Goal: Task Accomplishment & Management: Complete application form

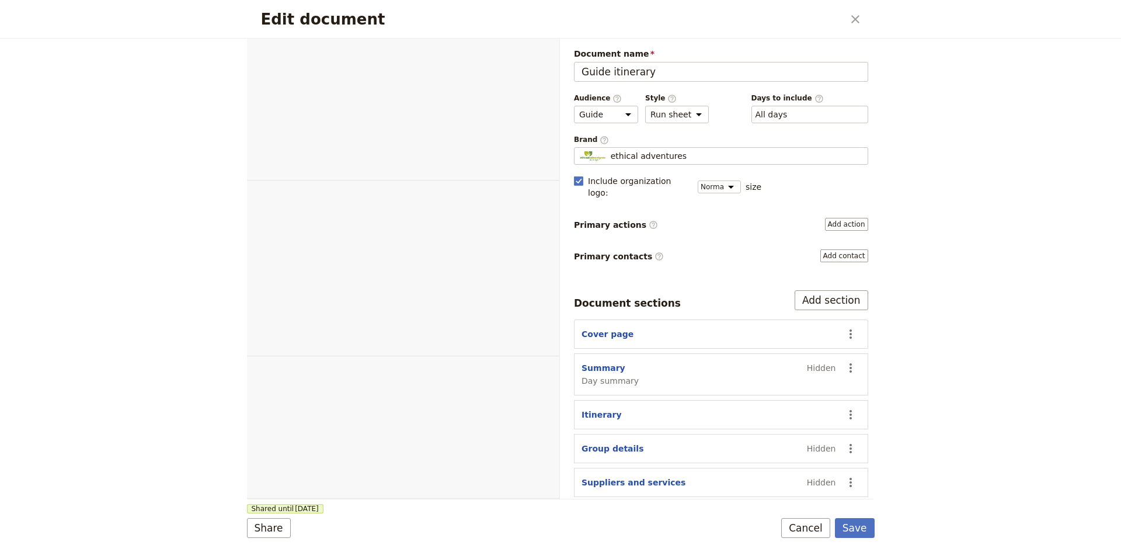
select select "STAFF"
select select "RUN_SHEET"
select select "DEFAULT"
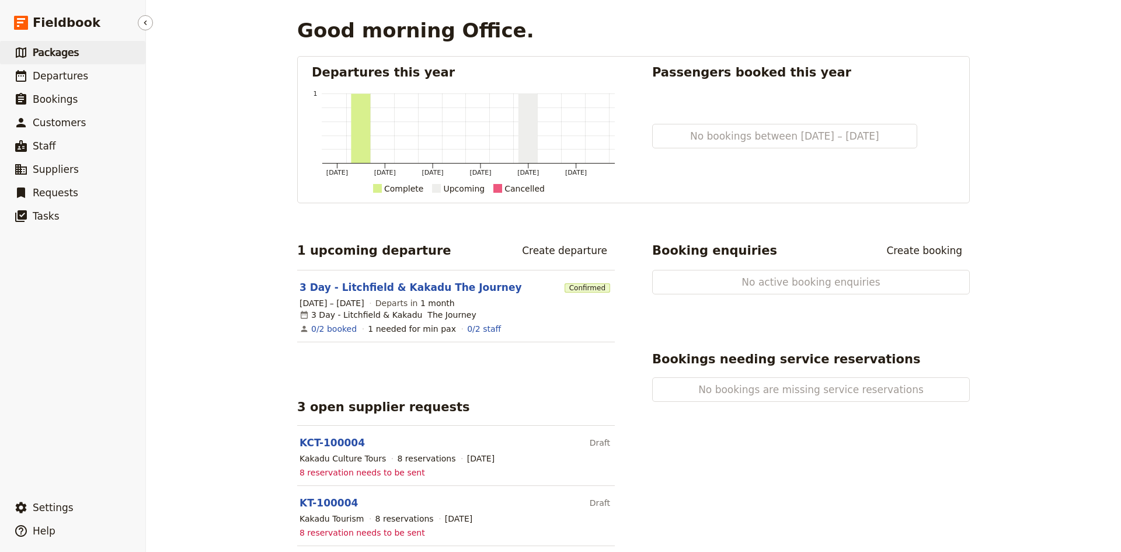
click at [65, 55] on span "Packages" at bounding box center [56, 53] width 46 height 12
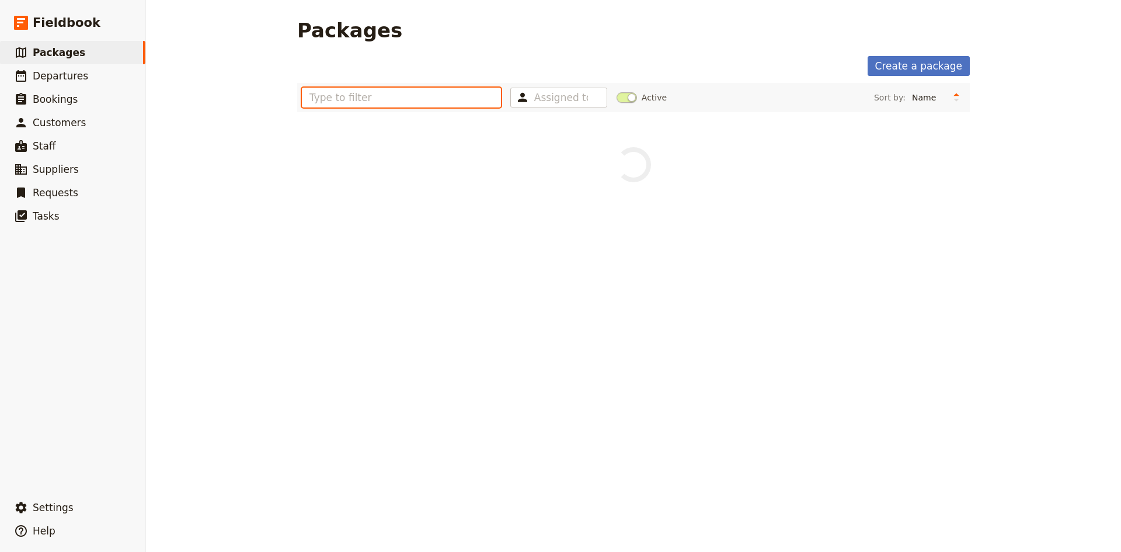
click at [380, 102] on input "text" at bounding box center [401, 98] width 199 height 20
type input "ameryc"
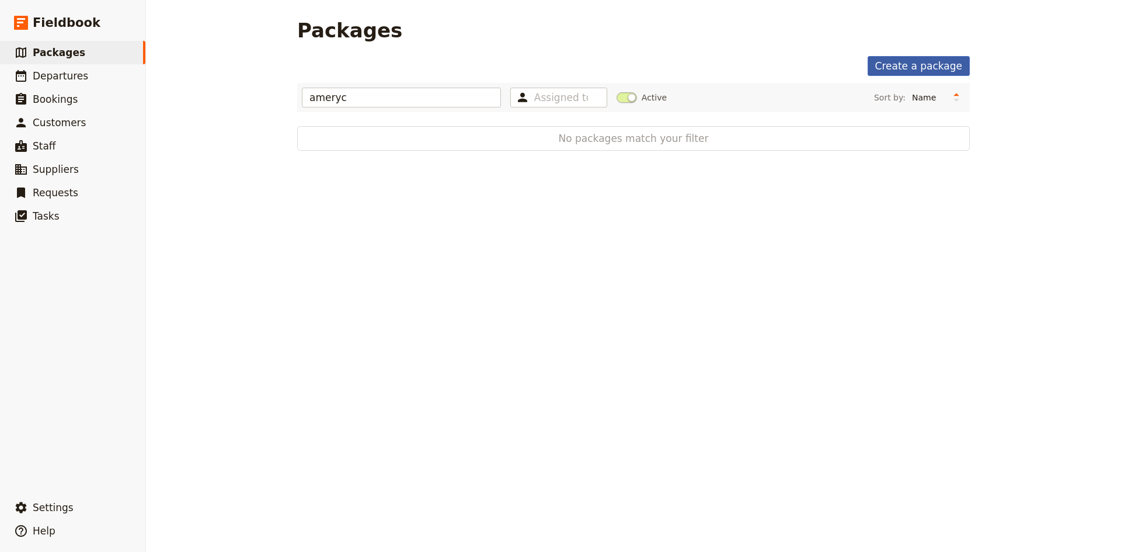
click at [924, 69] on link "Create a package" at bounding box center [919, 66] width 102 height 20
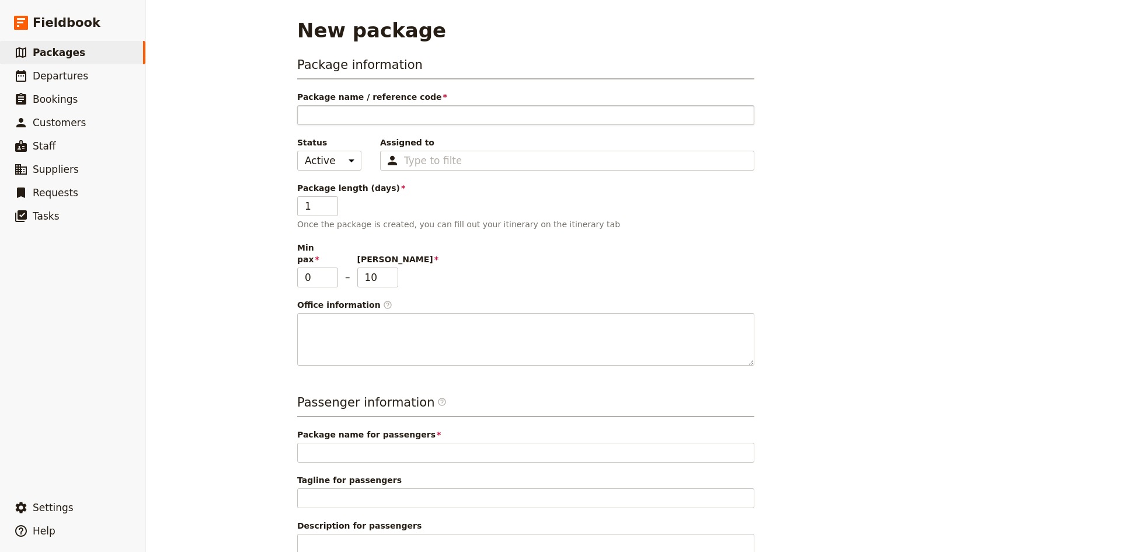
click at [528, 116] on input "Package name / reference code" at bounding box center [525, 115] width 457 height 20
type input "N"
type input "NT"
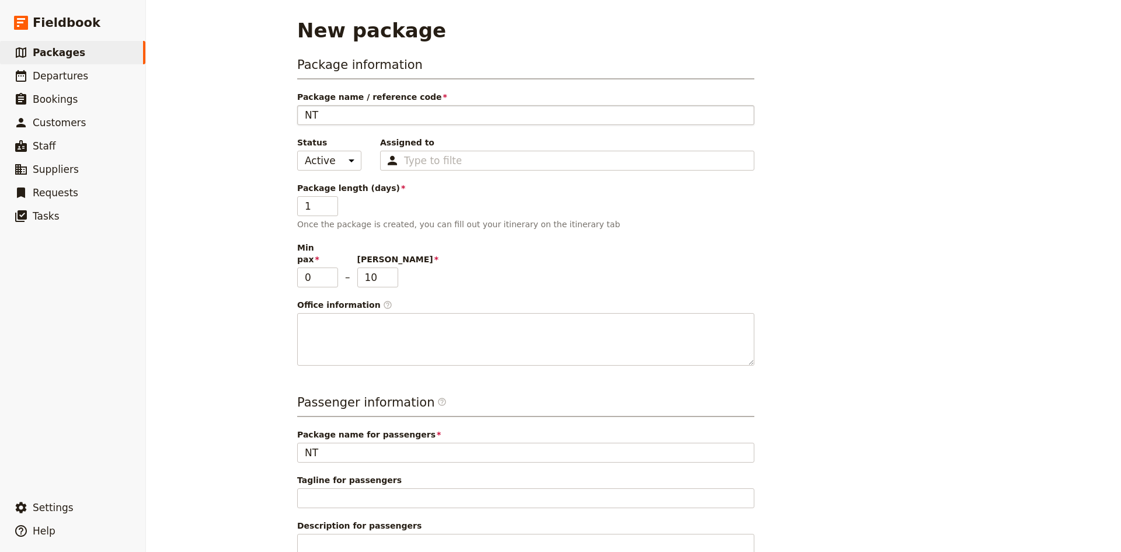
type input "NT"
type input "NT c"
type input "NT co"
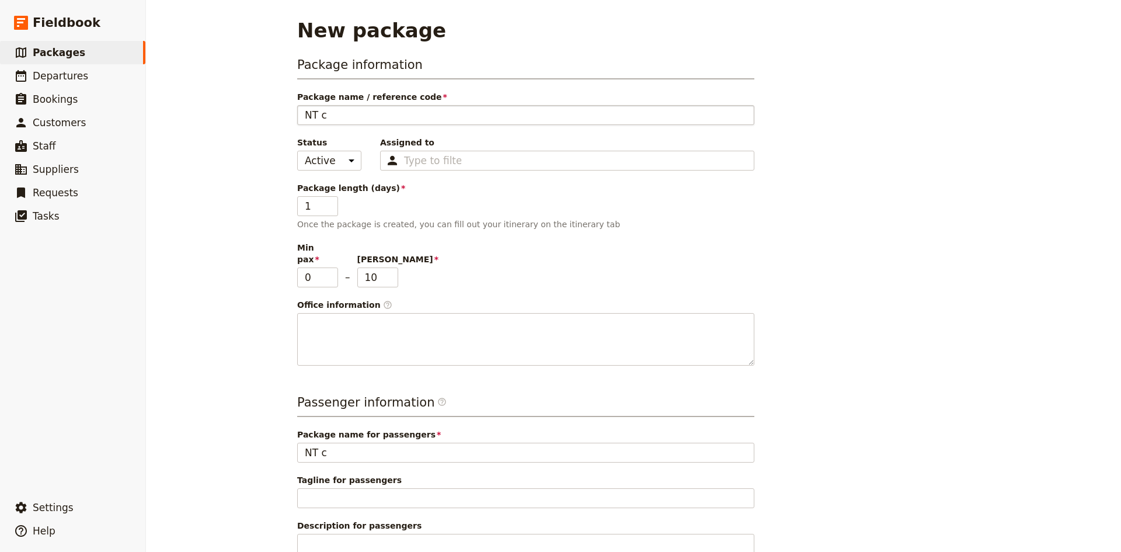
type input "NT co"
type input "NT com"
type input "NT comp"
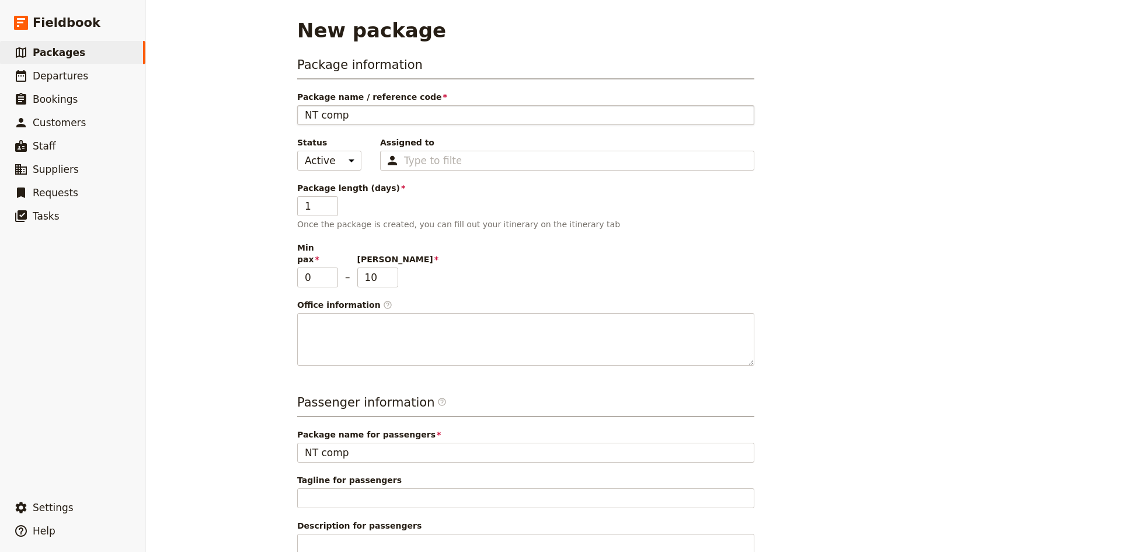
type input "NT compl"
type input "NT comple"
type input "NT complet"
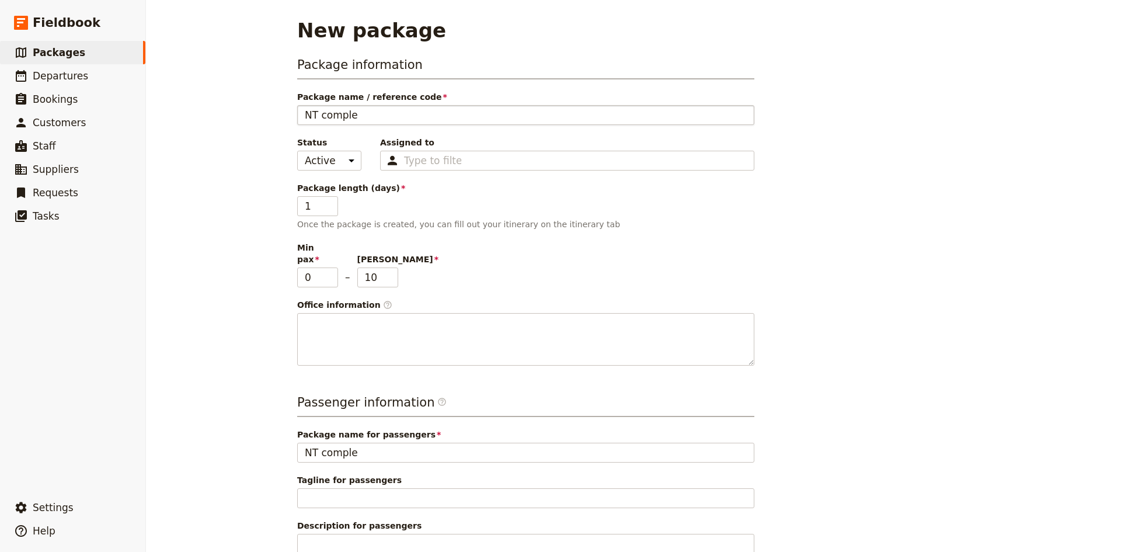
type input "NT complet"
type input "NT complete"
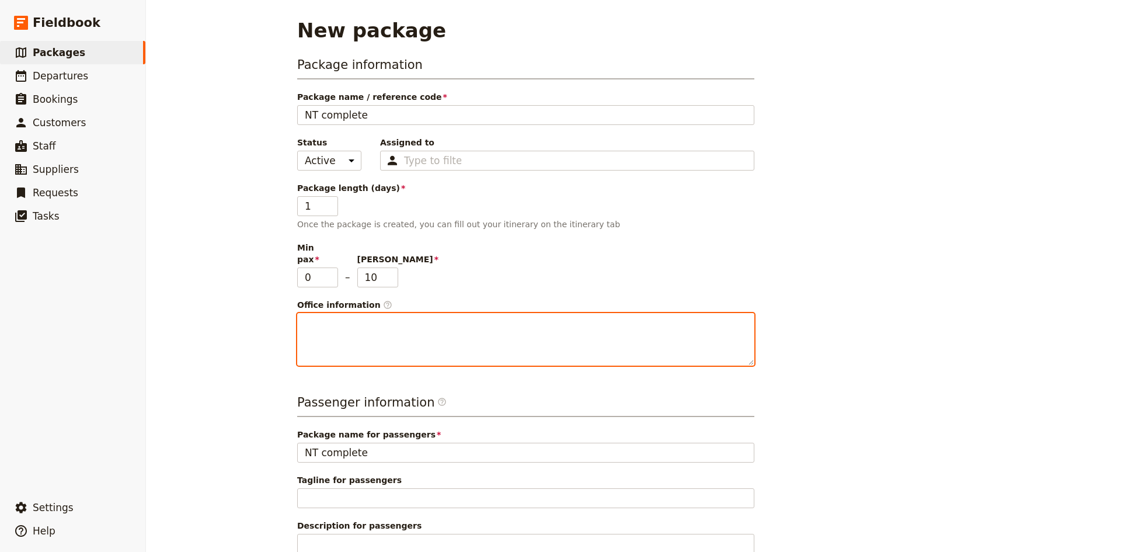
click at [370, 327] on textarea "Office information ​" at bounding box center [525, 339] width 457 height 53
click at [344, 313] on textarea "5 day fastr paced NT package including central [GEOGRAPHIC_DATA]" at bounding box center [525, 339] width 457 height 53
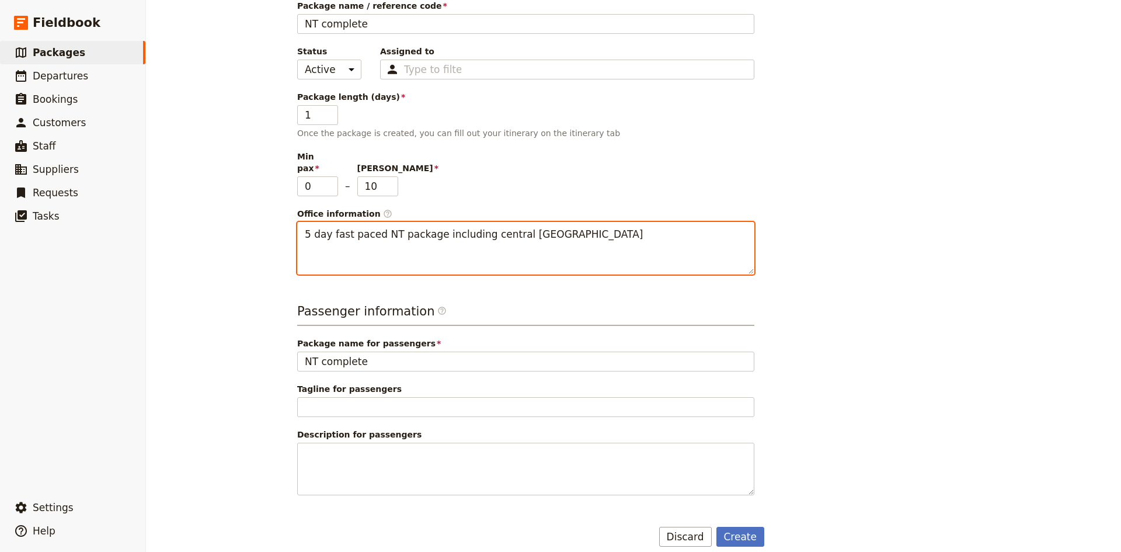
scroll to position [93, 0]
type textarea "5 day fast paced NT package including central [GEOGRAPHIC_DATA]"
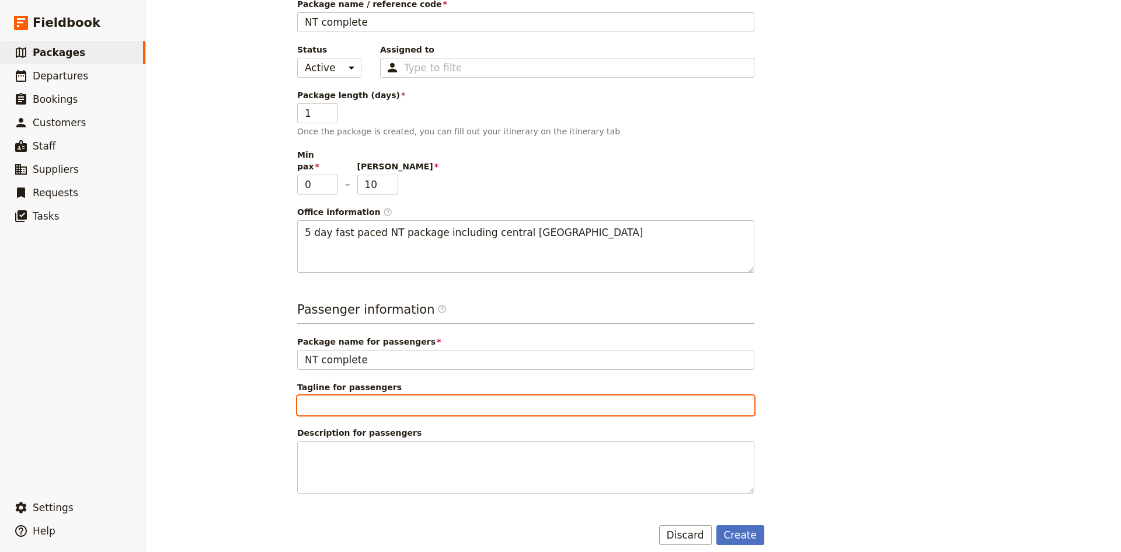
click at [377, 395] on input "Tagline for passengers" at bounding box center [525, 405] width 457 height 20
type input "When you got to do it all"
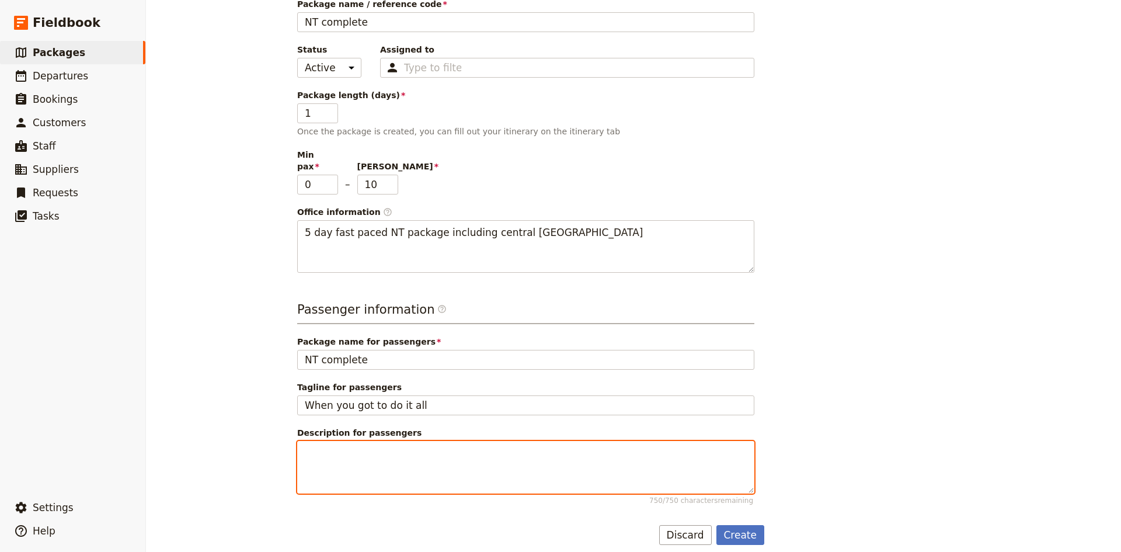
click at [393, 448] on textarea "Description for passengers 750 / 750 characters remaining" at bounding box center [525, 467] width 457 height 53
type textarea "T"
type textarea "NT Complete is the best of the Top End and Central Australia rolled into one fa…"
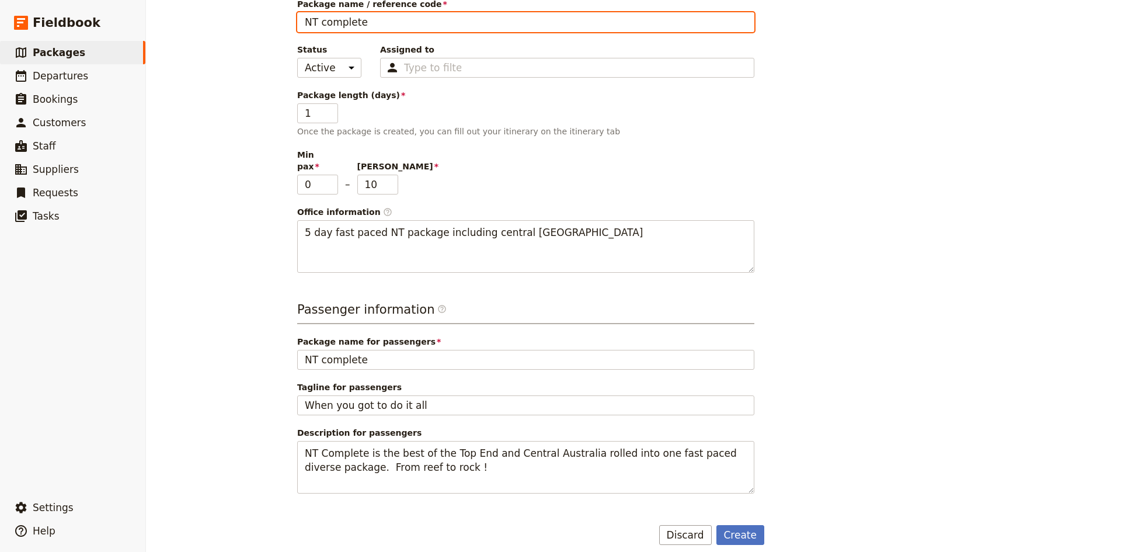
click at [385, 19] on input "NT complete" at bounding box center [525, 22] width 457 height 20
type input "NT complet"
type input "NT comple"
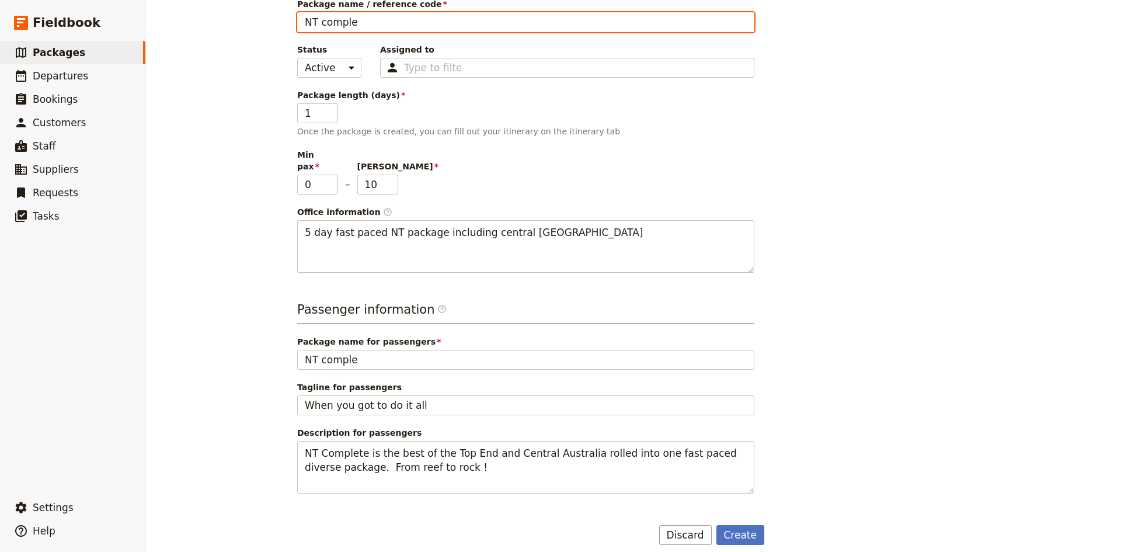
type input "NT compl"
type input "NT comp"
type input "NT com"
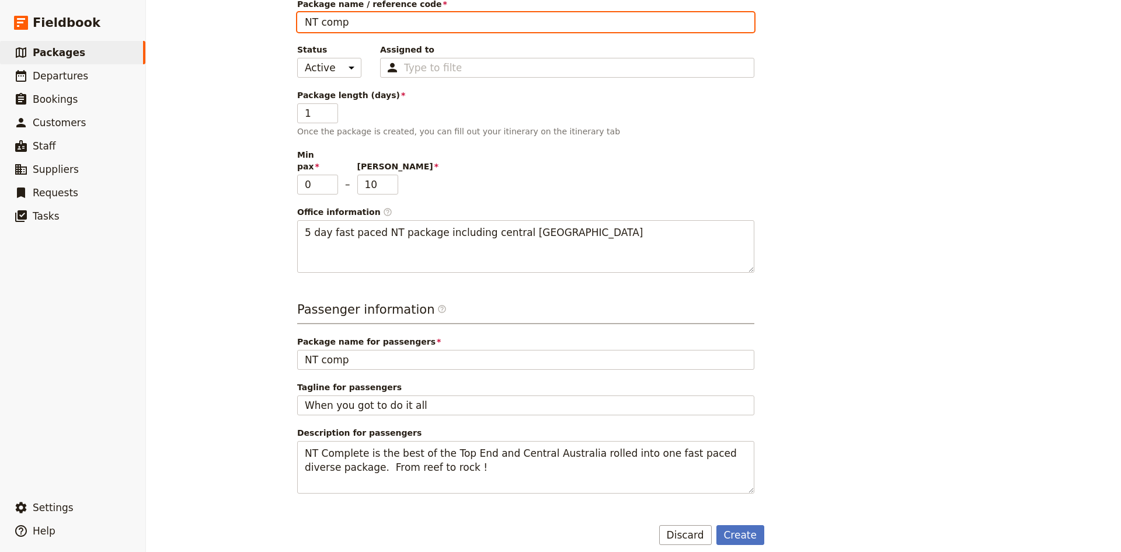
type input "NT com"
type input "NT co"
type input "NT c"
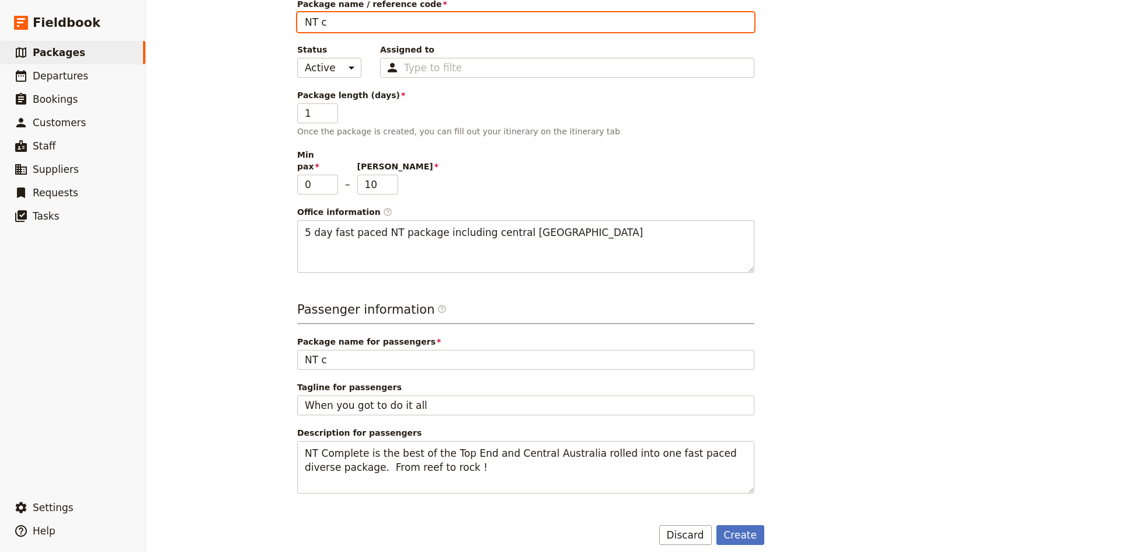
type input "NT"
type input "NT -"
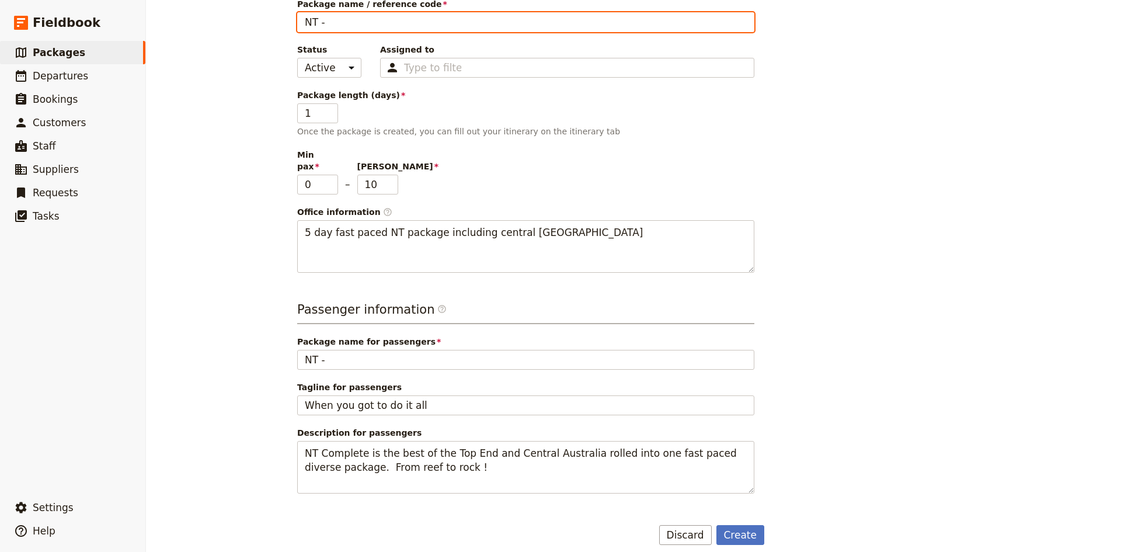
type input "NT -"
type input "NT - R"
type input "NT - Re"
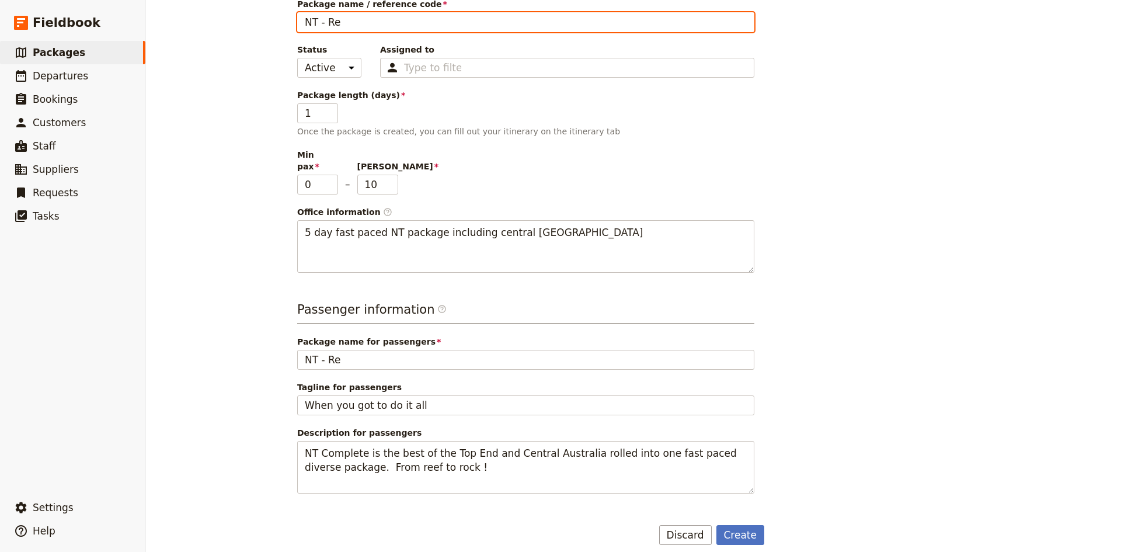
type input "NT - Ree"
type input "NT - Reef"
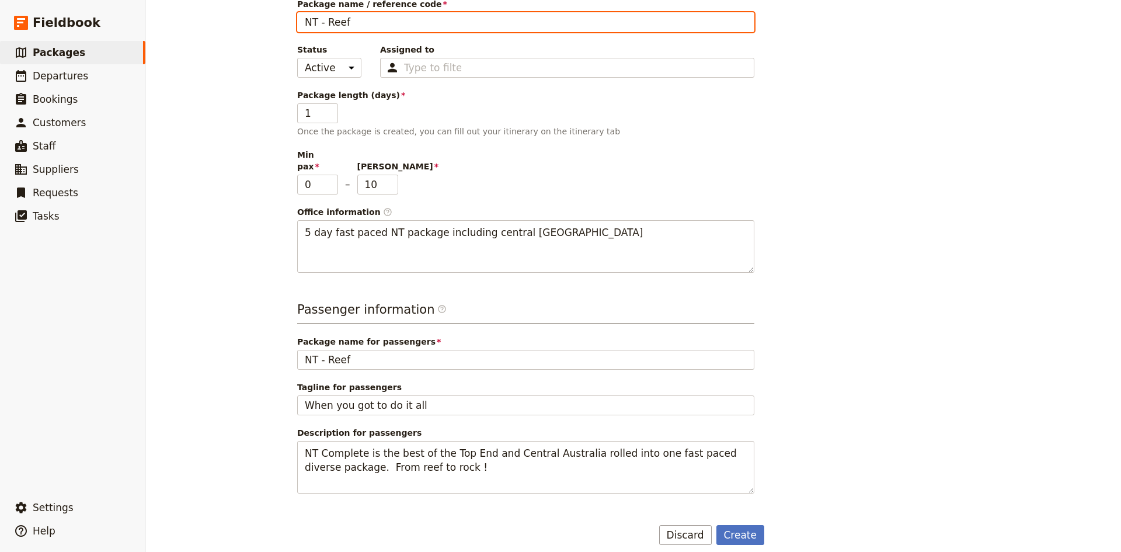
type input "NT - Reef"
type input "NT - Reef t"
type input "NT - Reef to"
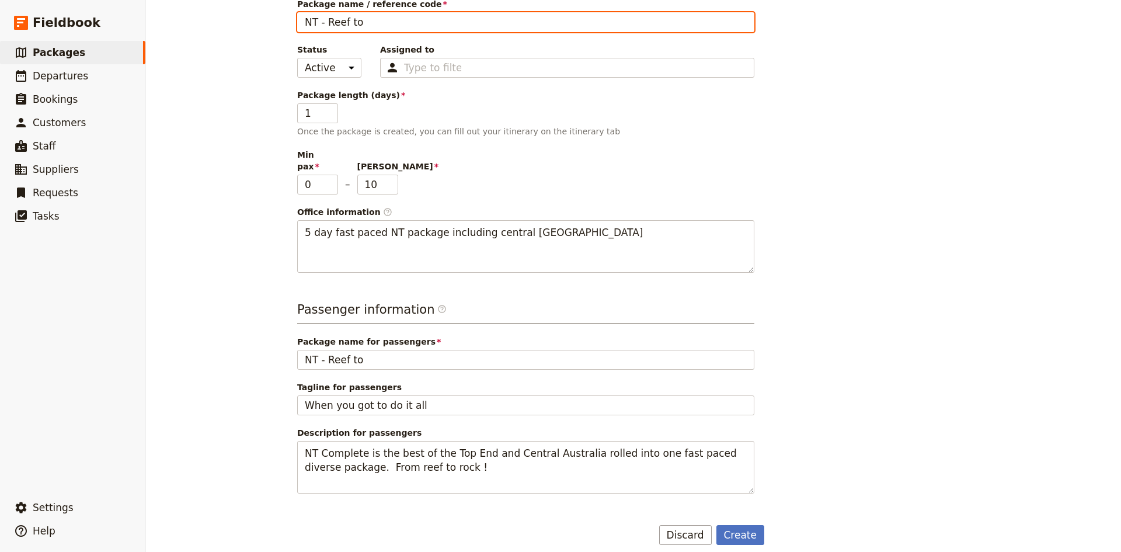
type input "NT - Reef to"
type input "NT - Reef to R"
type input "NT - Reef to Ro"
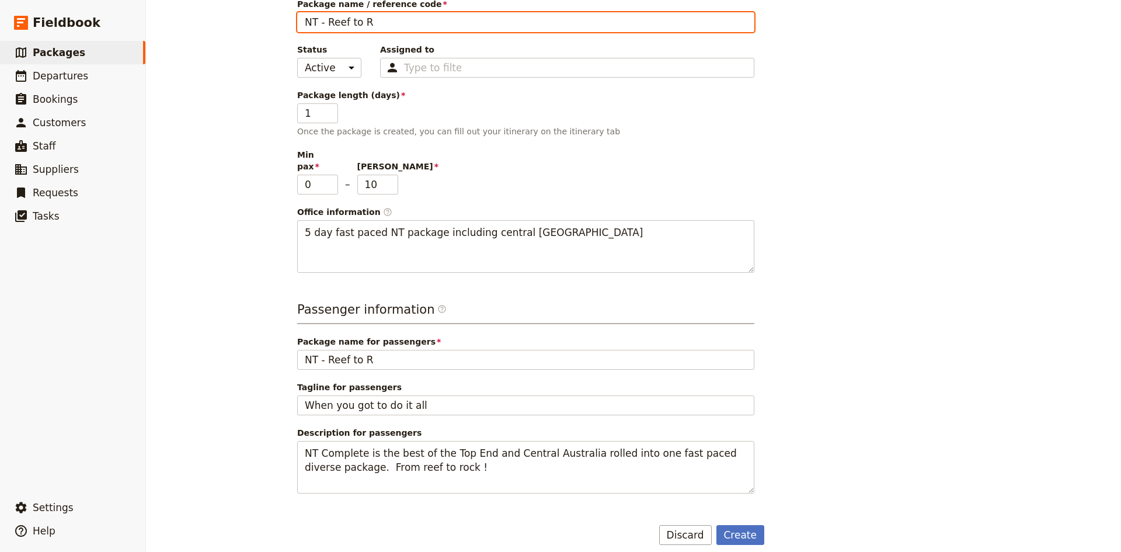
type input "NT - Reef to Ro"
type input "NT - Reef to Roc"
type input "NT - Reef to Rock"
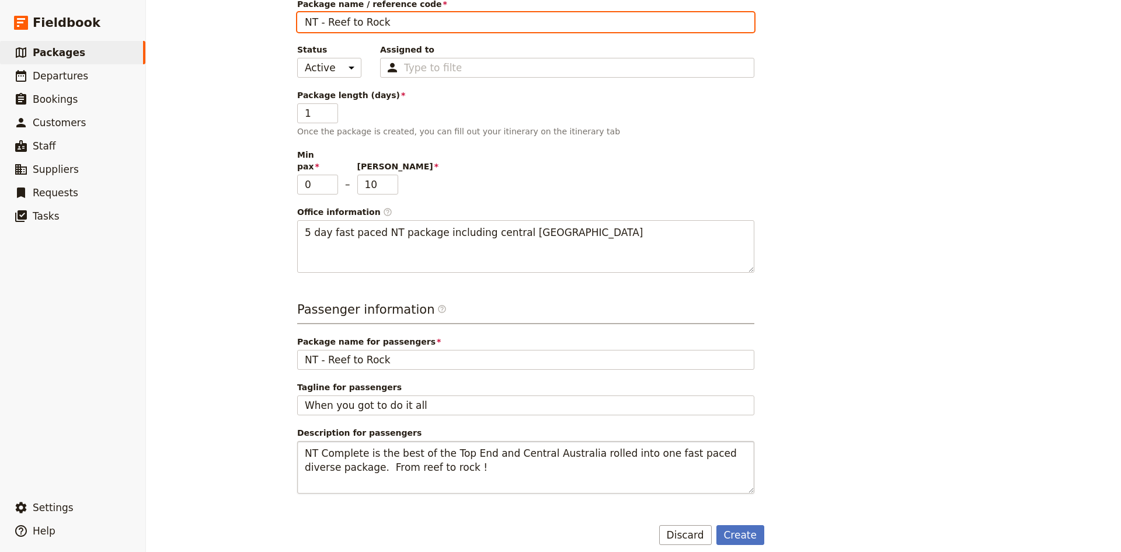
type input "NT - Reef to Rock"
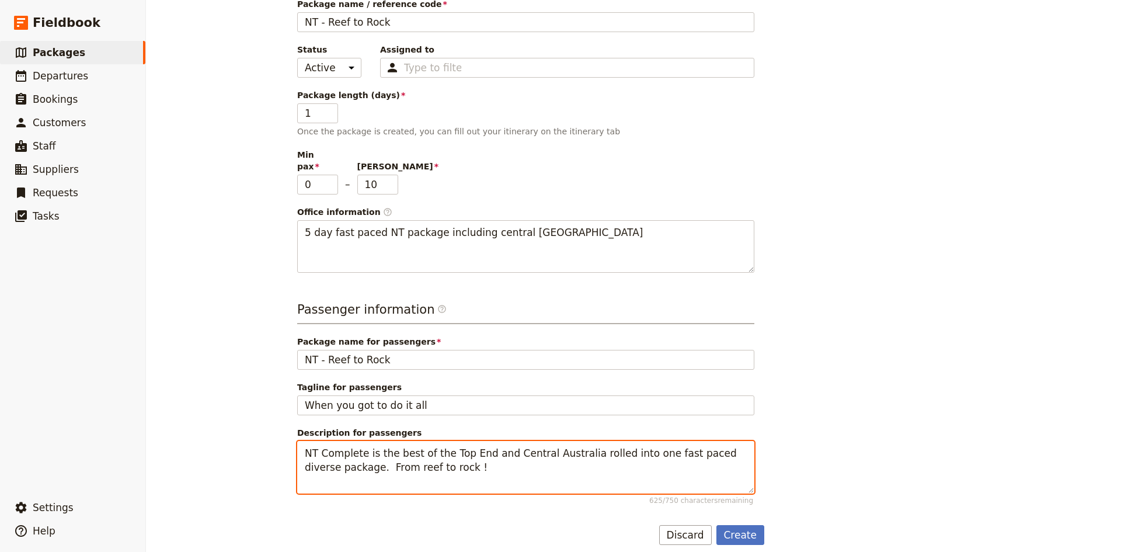
click at [297, 441] on textarea "NT Complete is the best of the Top End and Central Australia rolled into one fa…" at bounding box center [525, 467] width 457 height 53
drag, startPoint x: 426, startPoint y: 457, endPoint x: 344, endPoint y: 464, distance: 82.0
click at [344, 464] on textarea "Reef to Rock is the best of the Top End and [GEOGRAPHIC_DATA] rolled into one f…" at bounding box center [525, 467] width 457 height 53
type textarea "Reef to Rock is the best of the Top End and [GEOGRAPHIC_DATA] rolled into one f…"
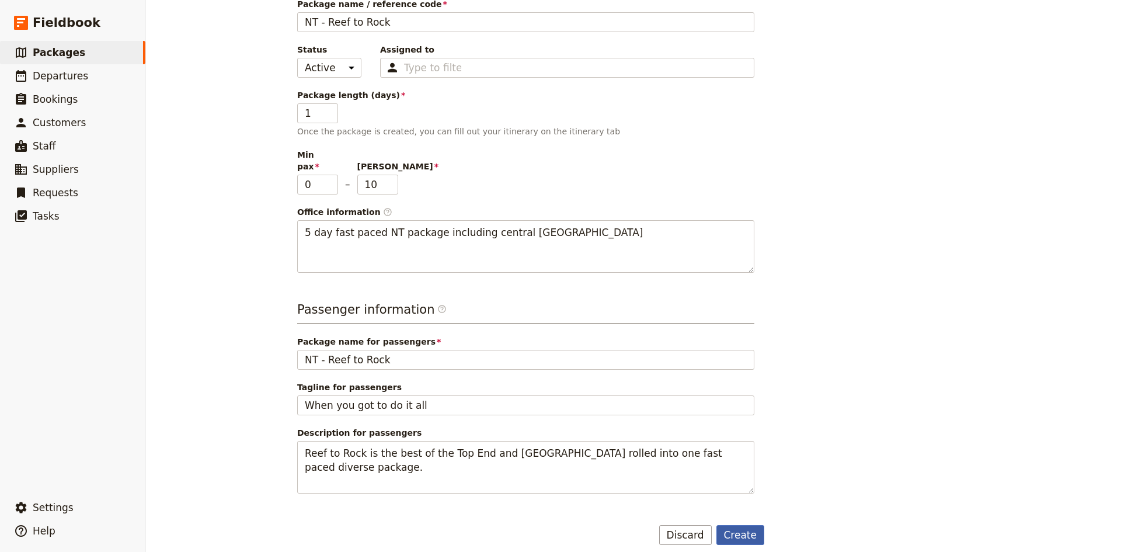
click at [739, 525] on button "Create" at bounding box center [740, 535] width 48 height 20
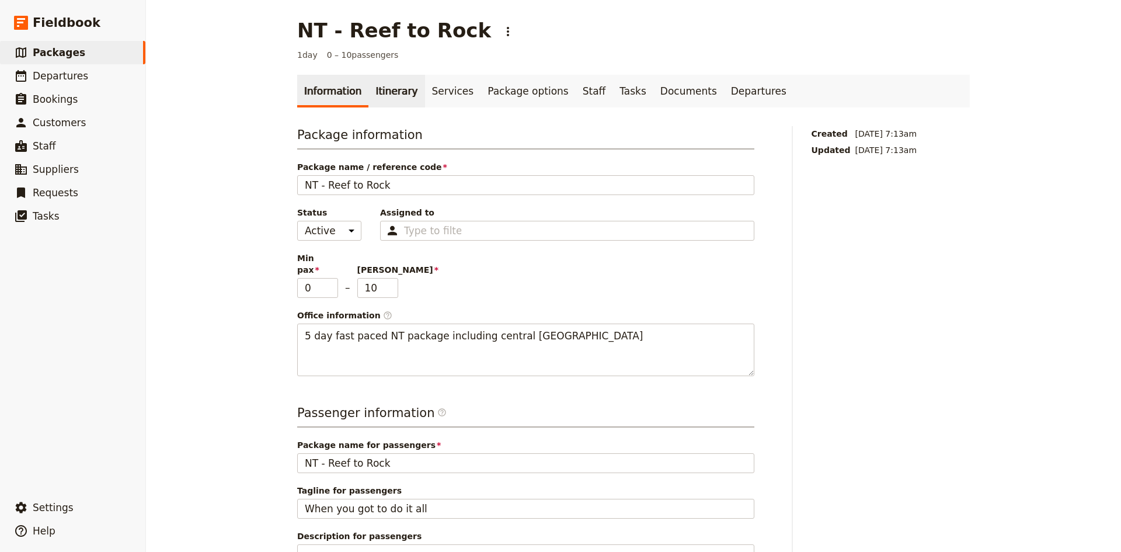
click at [385, 93] on link "Itinerary" at bounding box center [396, 91] width 56 height 33
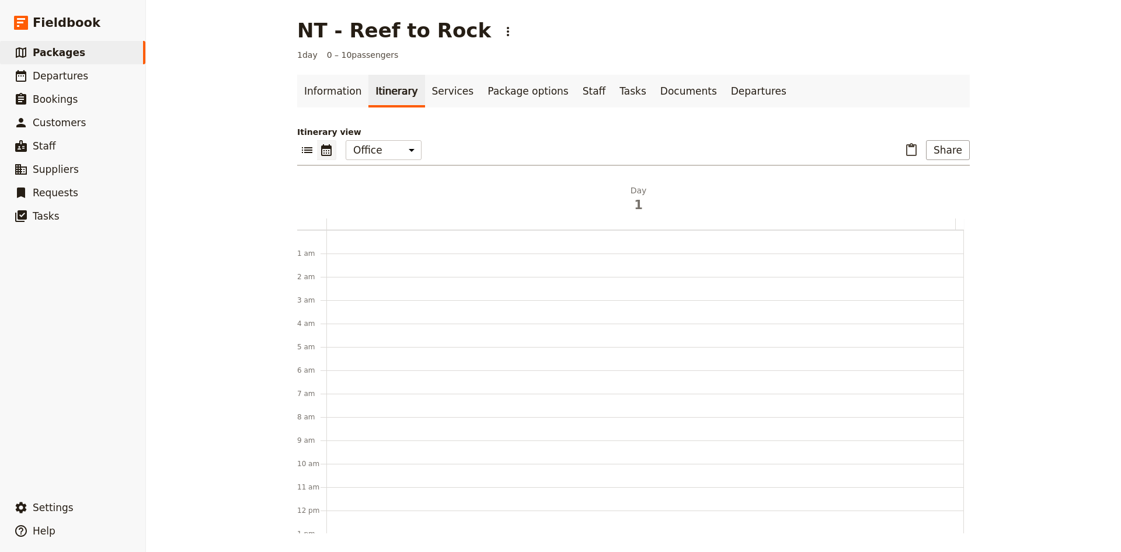
scroll to position [152, 0]
click at [305, 152] on icon "List view" at bounding box center [307, 150] width 11 height 6
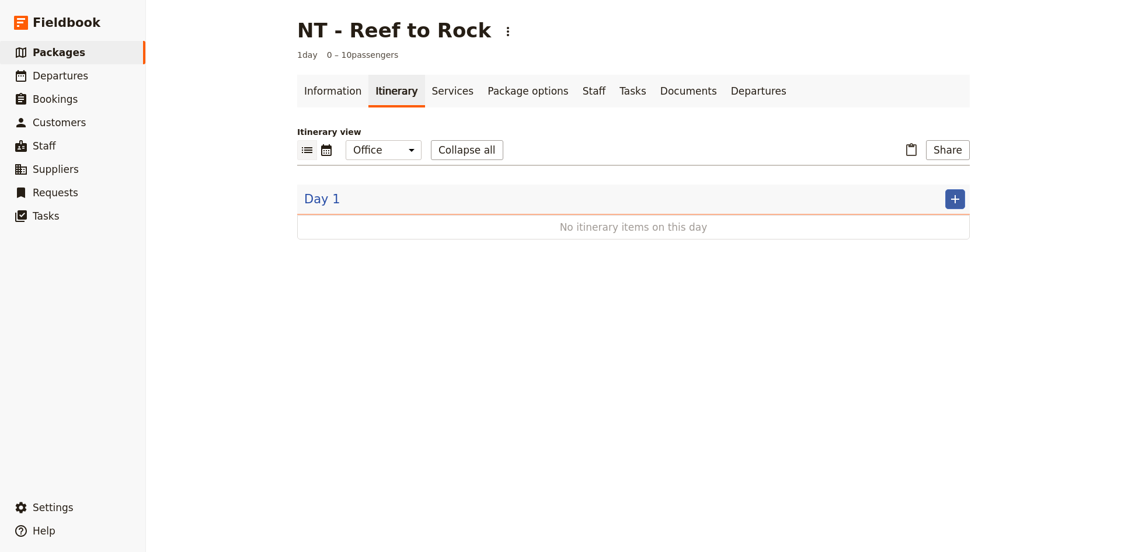
click at [945, 195] on button "​" at bounding box center [955, 199] width 20 height 20
click at [917, 252] on span "Add day before" at bounding box center [910, 258] width 62 height 12
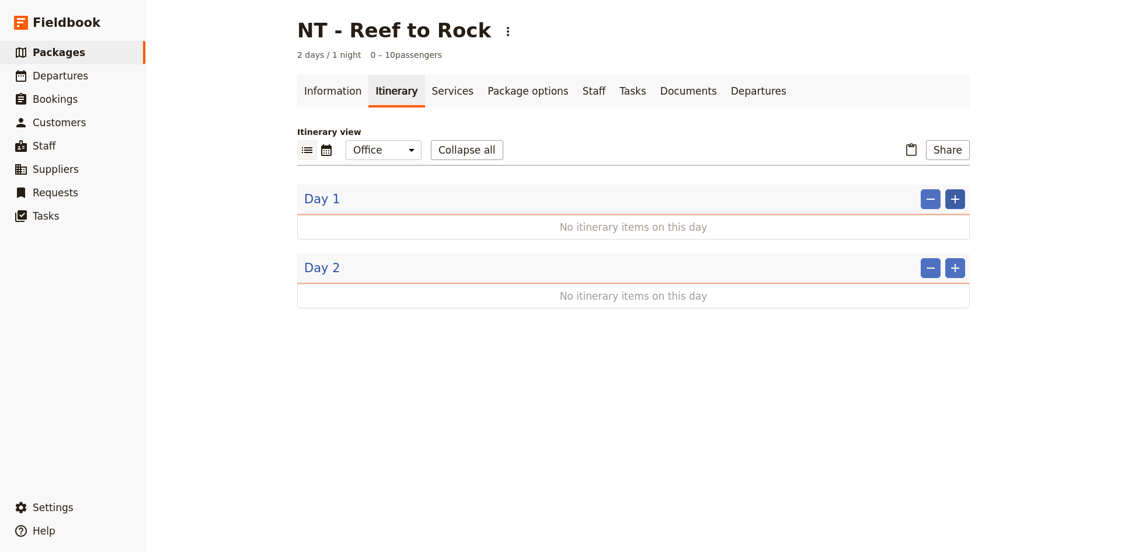
click at [949, 202] on icon "Add" at bounding box center [955, 199] width 14 height 14
click at [928, 260] on span "Add day before" at bounding box center [910, 258] width 62 height 12
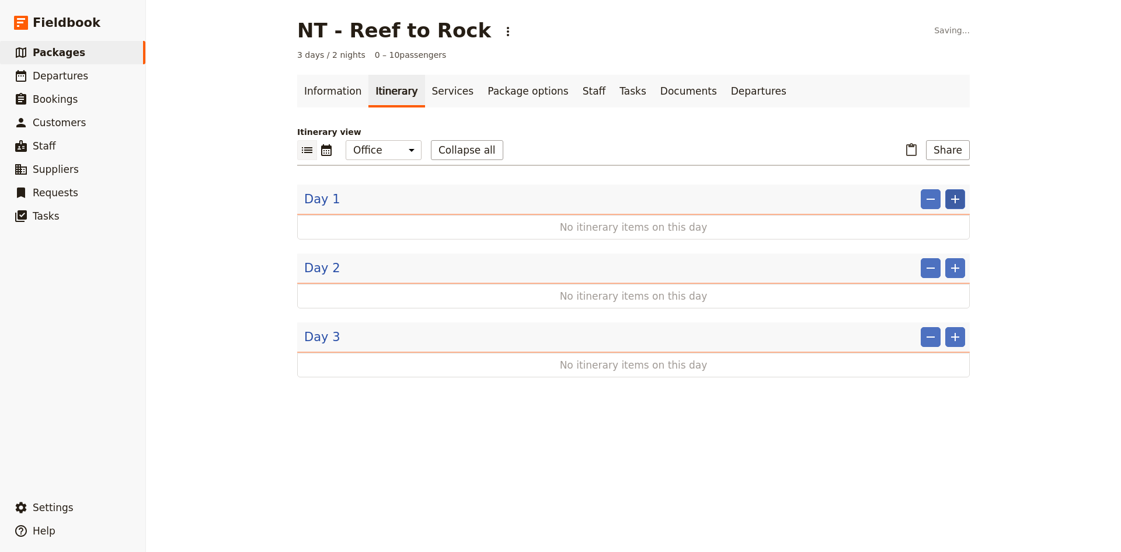
click at [948, 204] on icon "Add" at bounding box center [955, 199] width 14 height 14
click at [935, 257] on span "Add day before" at bounding box center [910, 258] width 62 height 12
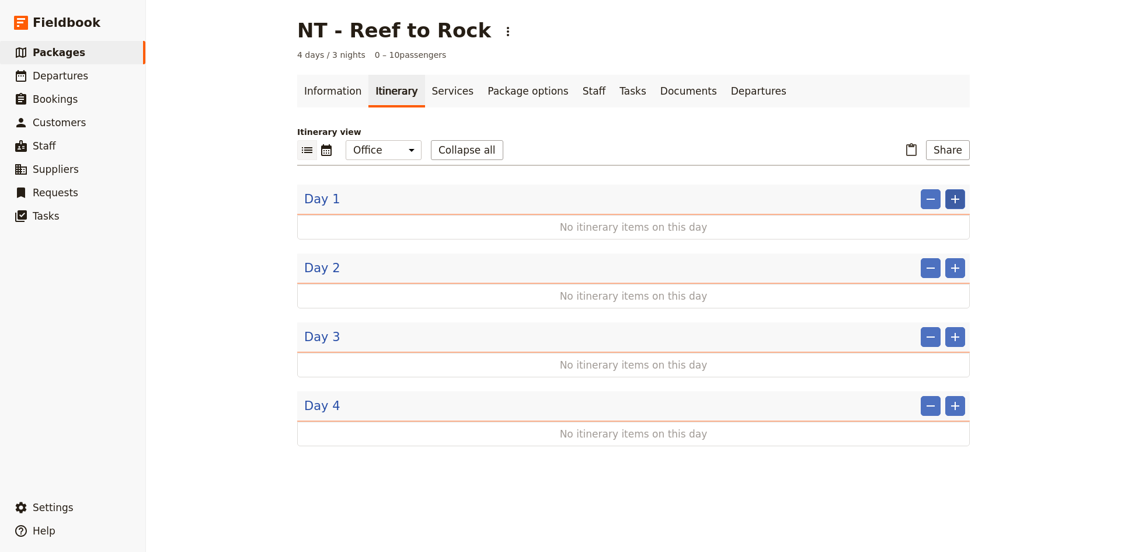
click at [952, 201] on icon "Add" at bounding box center [955, 199] width 14 height 14
click at [938, 257] on span "Add day before" at bounding box center [910, 258] width 62 height 12
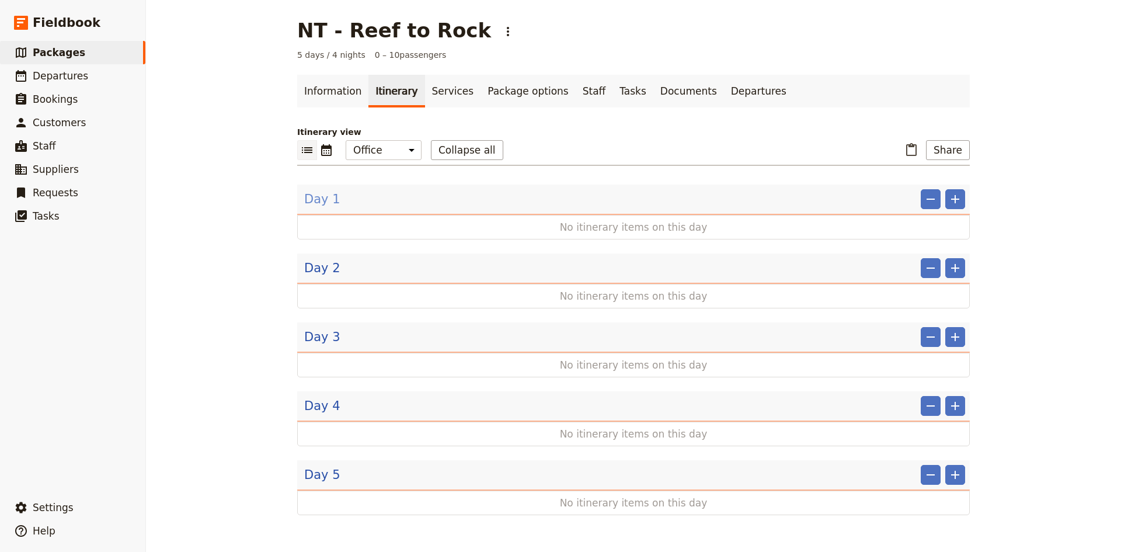
click at [312, 203] on span "Day 1" at bounding box center [322, 199] width 36 height 18
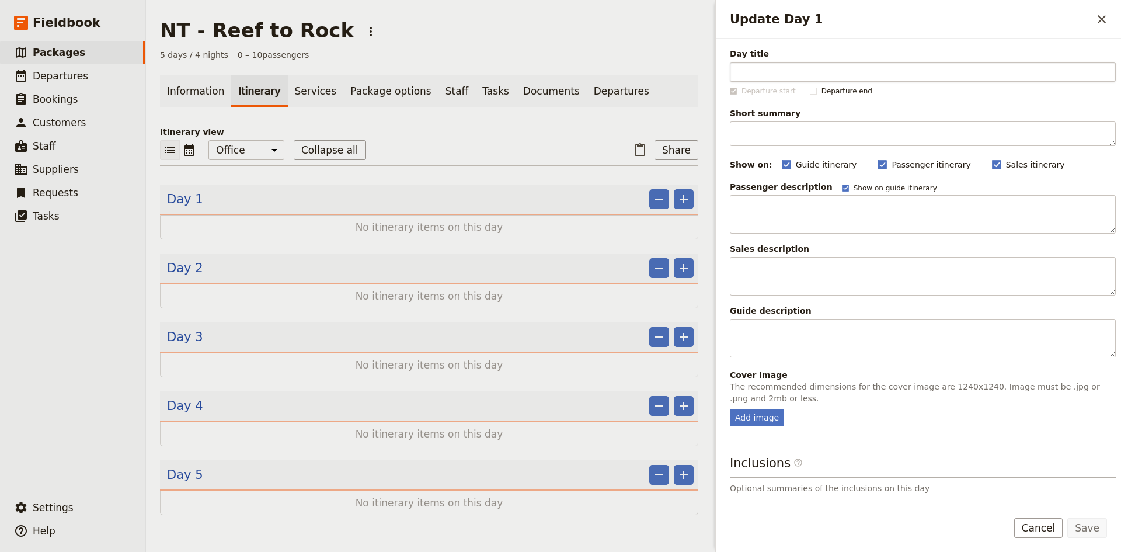
click at [769, 78] on input "Day title" at bounding box center [923, 72] width 386 height 20
type input "Arrival in [GEOGRAPHIC_DATA]"
click at [1092, 525] on button "Save" at bounding box center [1087, 528] width 40 height 20
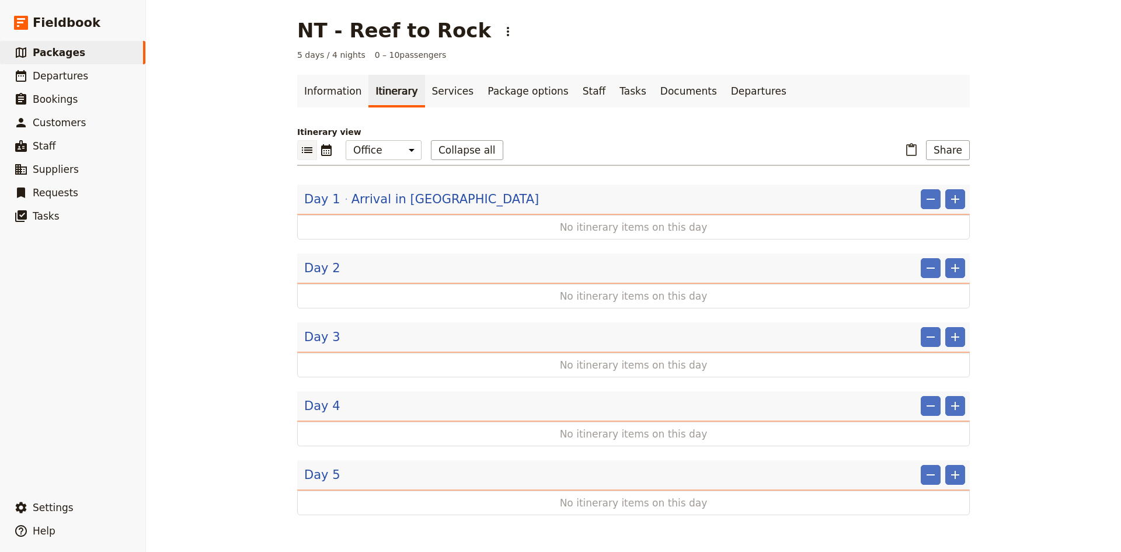
click at [436, 200] on div "Day 1 Arrival in [GEOGRAPHIC_DATA] ​ ​" at bounding box center [634, 199] width 661 height 20
click at [325, 149] on icon "Calendar view" at bounding box center [326, 150] width 11 height 12
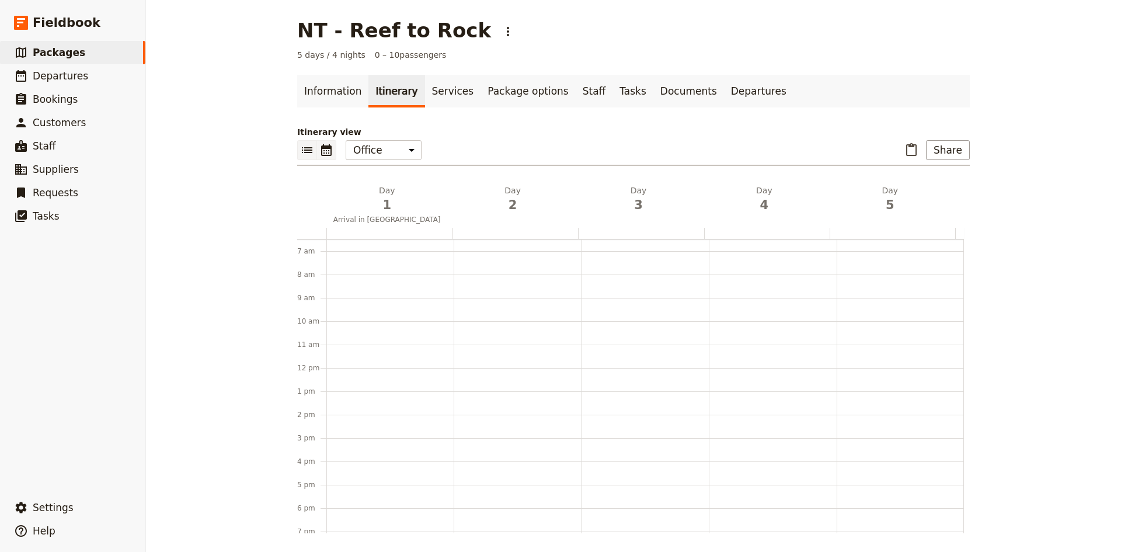
click at [308, 147] on icon "List view" at bounding box center [307, 150] width 14 height 14
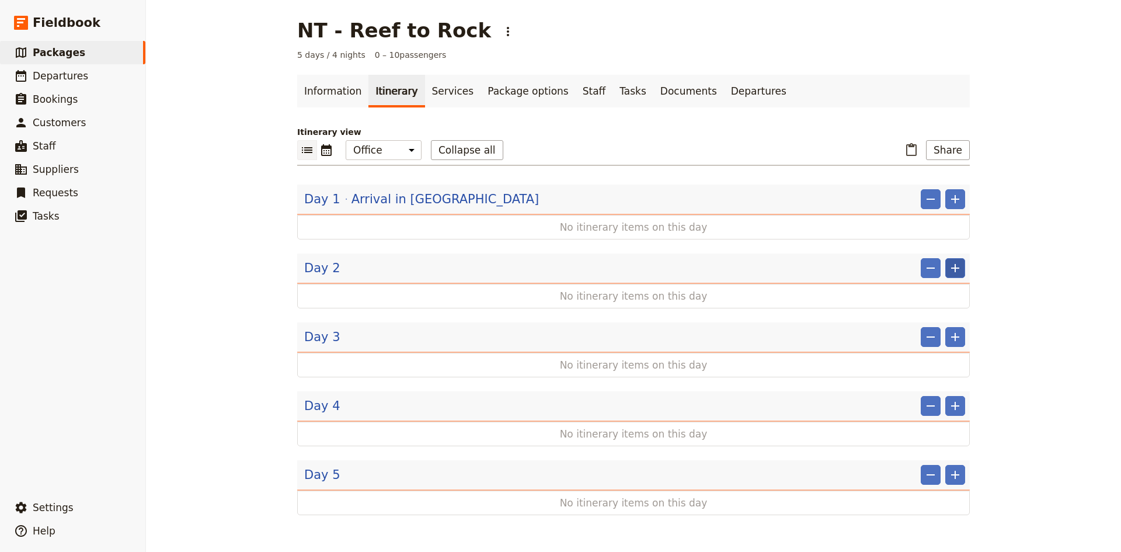
click at [953, 269] on icon "Add" at bounding box center [955, 268] width 8 height 8
click at [926, 325] on span "Add day after" at bounding box center [906, 327] width 55 height 12
click at [321, 151] on icon "Calendar view" at bounding box center [326, 150] width 11 height 12
